Goal: Information Seeking & Learning: Find specific fact

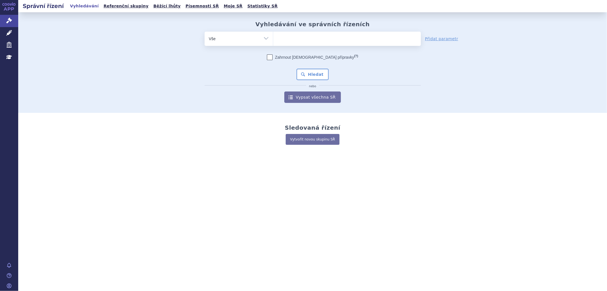
click at [312, 38] on ul at bounding box center [347, 38] width 148 height 12
click at [273, 38] on select at bounding box center [273, 38] width 0 height 14
click at [8, 30] on link "Léčivé přípravky" at bounding box center [9, 33] width 18 height 12
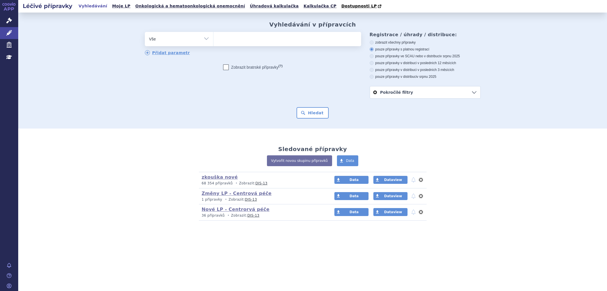
click at [293, 41] on ul at bounding box center [288, 38] width 148 height 12
click at [214, 41] on select at bounding box center [213, 39] width 0 height 14
paste input "0238360"
type input "0238360"
click at [313, 113] on button "Hledat" at bounding box center [313, 112] width 32 height 11
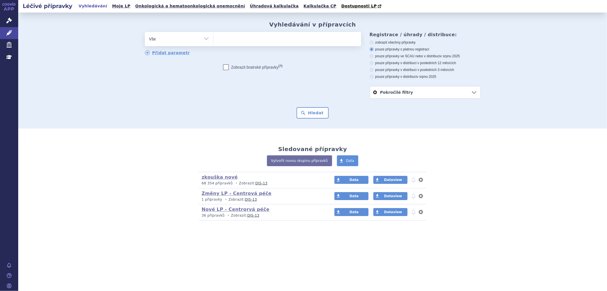
select select "0238360"
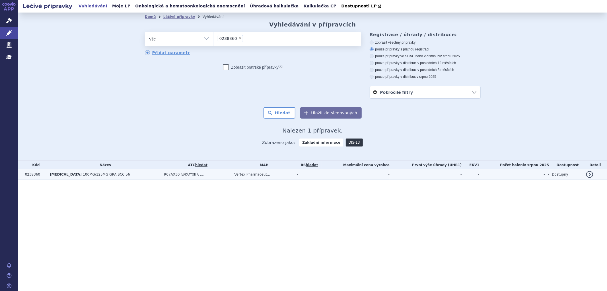
click at [189, 176] on td "R07AX30 IVAKAFTOR A L..." at bounding box center [196, 174] width 70 height 11
click at [120, 177] on td "[MEDICAL_DATA] 100MG/125MG GRA SCC 56" at bounding box center [104, 174] width 114 height 11
